Goal: Information Seeking & Learning: Learn about a topic

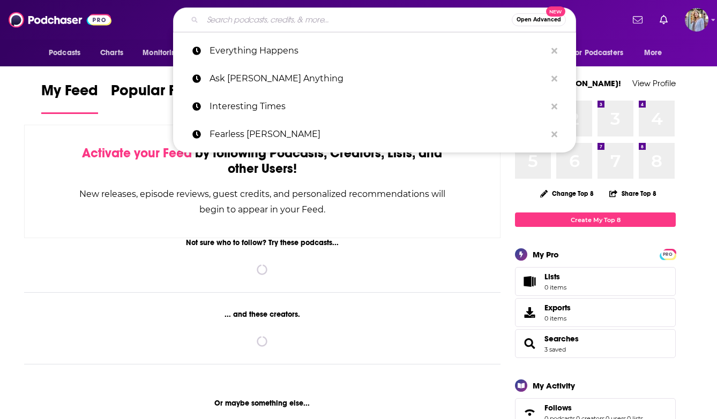
click at [239, 23] on input "Search podcasts, credits, & more..." at bounding box center [356, 19] width 309 height 17
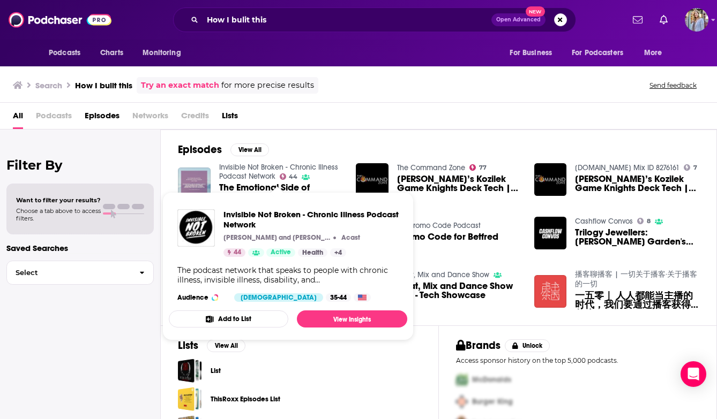
click at [137, 368] on div "Filter By Want to filter your results? Choose a tab above to access filters. Sa…" at bounding box center [80, 339] width 161 height 419
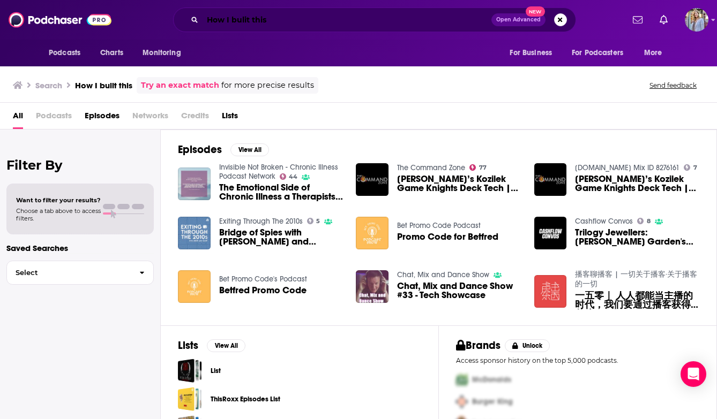
click at [274, 25] on input "How I bulit this" at bounding box center [346, 19] width 289 height 17
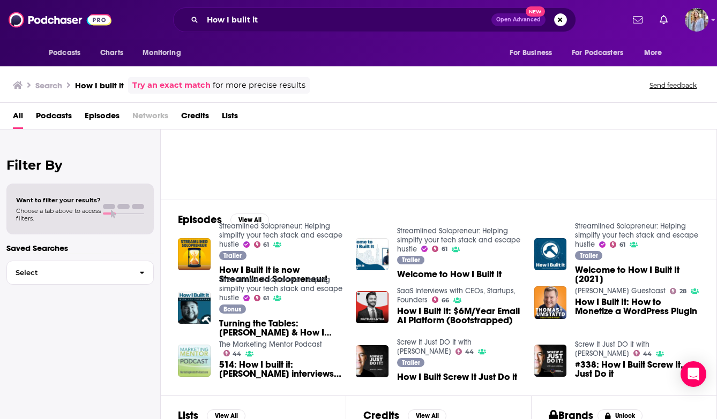
scroll to position [49, 0]
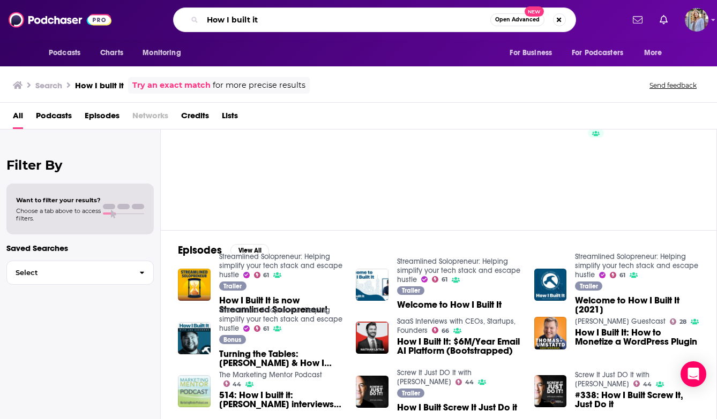
drag, startPoint x: 268, startPoint y: 22, endPoint x: 202, endPoint y: 22, distance: 65.3
click at [202, 22] on input "How I built it" at bounding box center [346, 19] width 288 height 17
type input "[PERSON_NAME]"
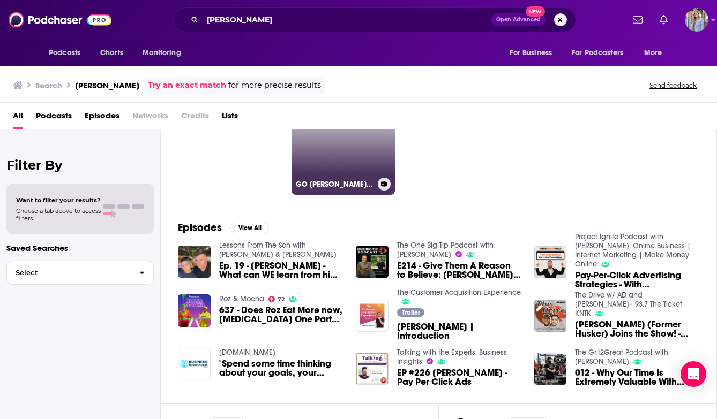
scroll to position [79, 0]
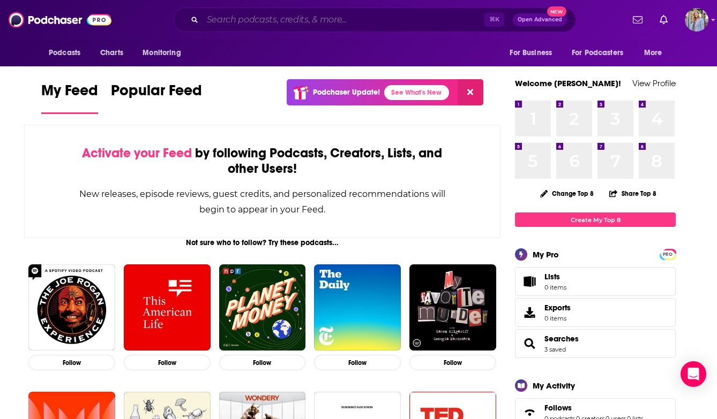
click at [278, 19] on input "Search podcasts, credits, & more..." at bounding box center [343, 19] width 282 height 17
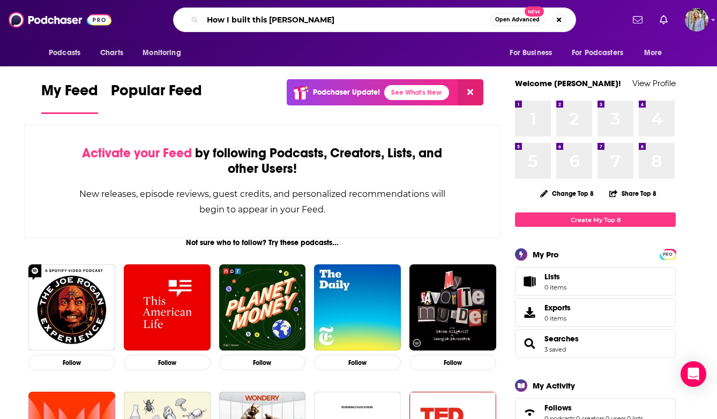
type input "How I built this [PERSON_NAME]"
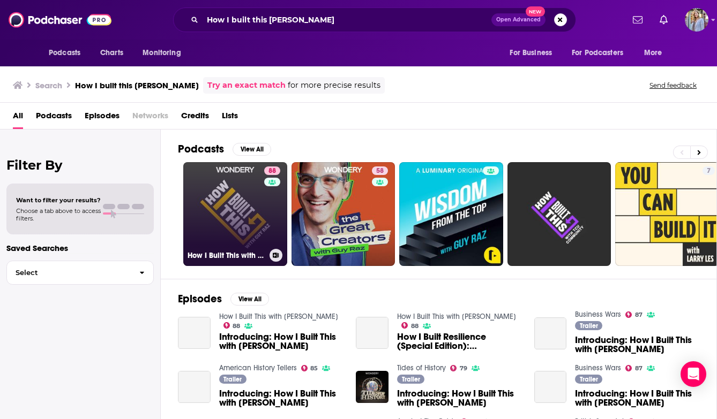
click at [253, 215] on link "88 How I Built This with [PERSON_NAME]" at bounding box center [235, 214] width 104 height 104
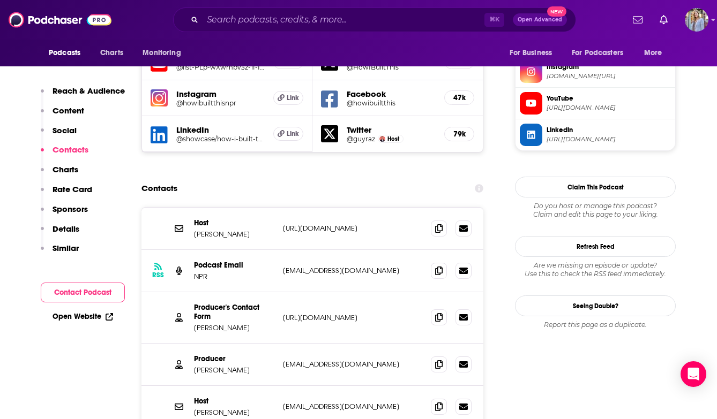
scroll to position [980, 0]
click at [462, 361] on icon at bounding box center [463, 364] width 9 height 6
